Goal: Task Accomplishment & Management: Use online tool/utility

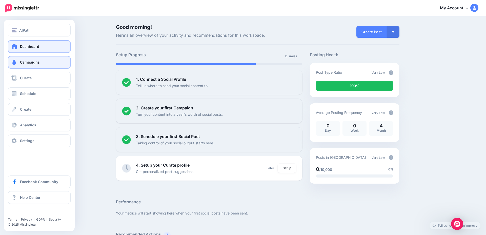
click at [20, 64] on link "Campaigns" at bounding box center [39, 62] width 63 height 13
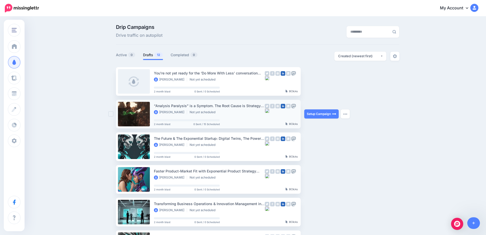
click at [196, 106] on div "“Analysis Paralysis” is a Symptom. The Root Cause is Strategy Without Hypothesi…" at bounding box center [209, 106] width 111 height 6
click at [345, 116] on button "button" at bounding box center [345, 113] width 9 height 9
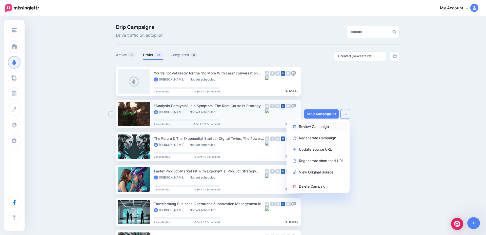
click at [318, 126] on link "Review Campaign" at bounding box center [318, 127] width 59 height 10
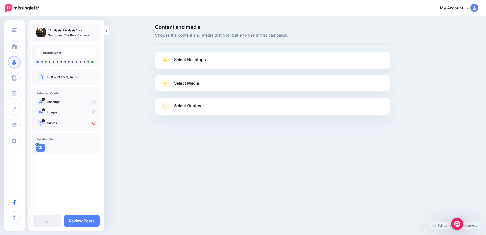
click at [191, 109] on span "Select Quotes" at bounding box center [187, 105] width 27 height 7
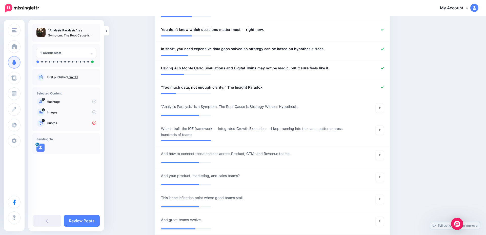
scroll to position [334, 0]
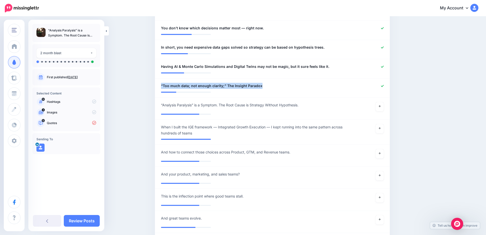
drag, startPoint x: 270, startPoint y: 86, endPoint x: 142, endPoint y: 87, distance: 127.9
copy span "“Too much data; not enough clarity;” The Insight Paradox"
